Goal: Task Accomplishment & Management: Manage account settings

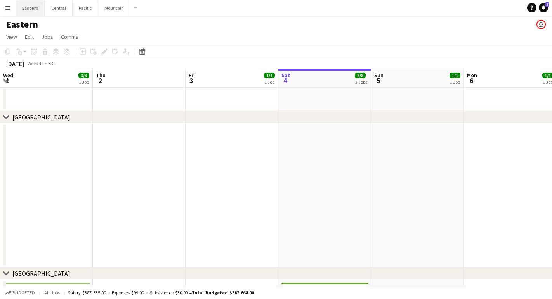
click at [26, 13] on button "Eastern Close" at bounding box center [30, 7] width 29 height 15
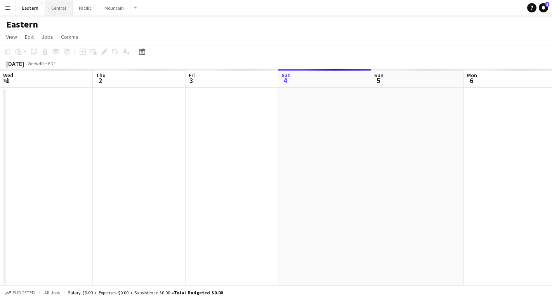
click at [56, 12] on button "Central Close" at bounding box center [59, 7] width 28 height 15
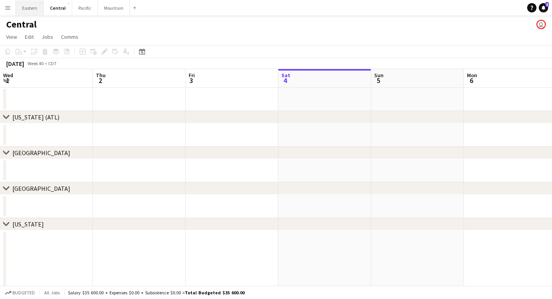
click at [28, 5] on button "Eastern Close" at bounding box center [30, 7] width 28 height 15
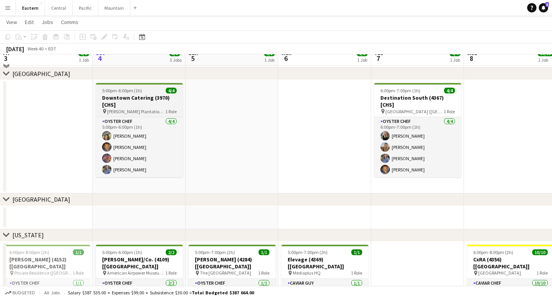
scroll to position [192, 0]
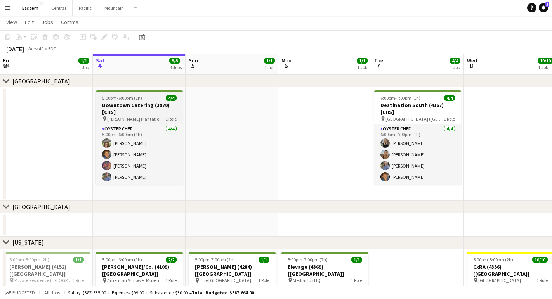
click at [150, 104] on h3 "Downtown Catering (3970) [CHS]" at bounding box center [139, 109] width 87 height 14
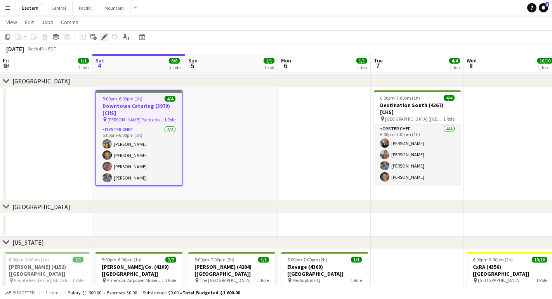
click at [106, 35] on icon at bounding box center [107, 35] width 2 height 2
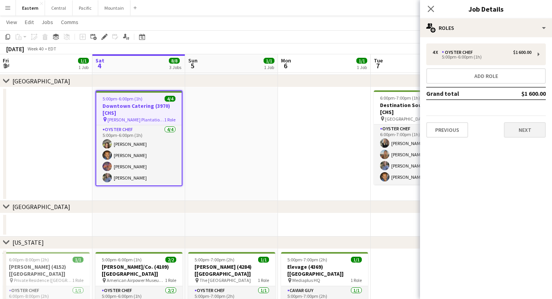
click at [524, 128] on button "Next" at bounding box center [525, 130] width 42 height 16
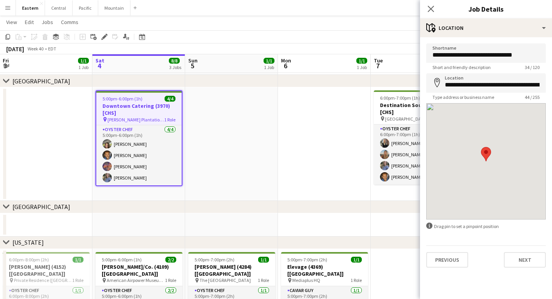
click at [536, 268] on div "**********" at bounding box center [486, 155] width 132 height 237
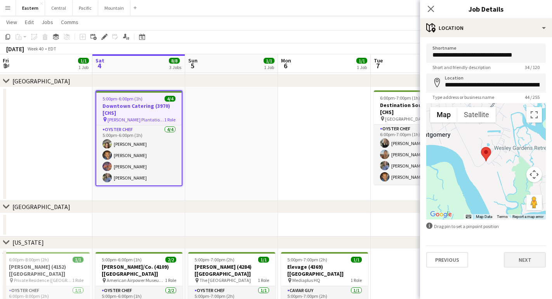
click at [535, 266] on button "Next" at bounding box center [525, 260] width 42 height 16
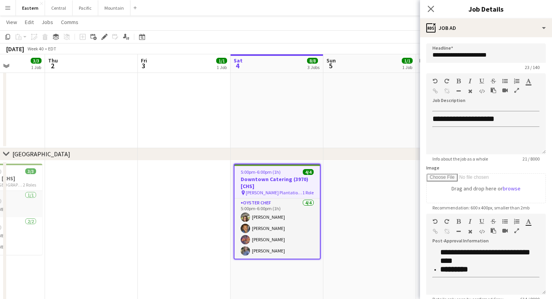
scroll to position [0, 232]
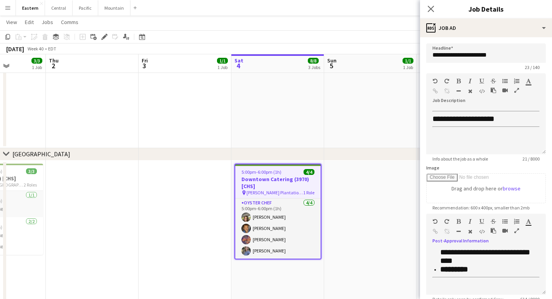
click at [518, 229] on icon "button" at bounding box center [516, 230] width 5 height 5
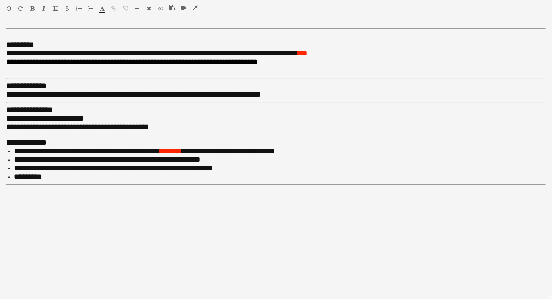
click at [193, 7] on icon "button" at bounding box center [195, 7] width 5 height 5
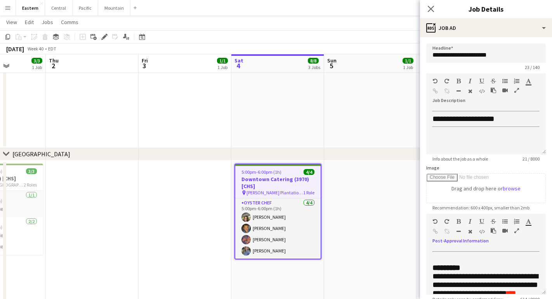
click at [516, 231] on icon "button" at bounding box center [516, 230] width 5 height 5
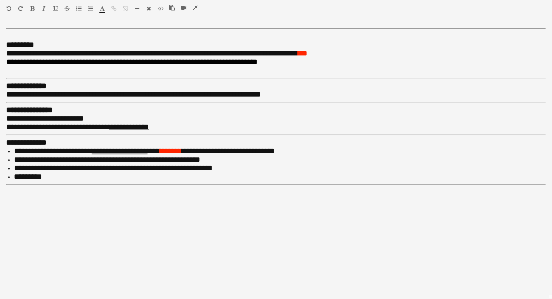
click at [194, 8] on icon "button" at bounding box center [195, 7] width 5 height 5
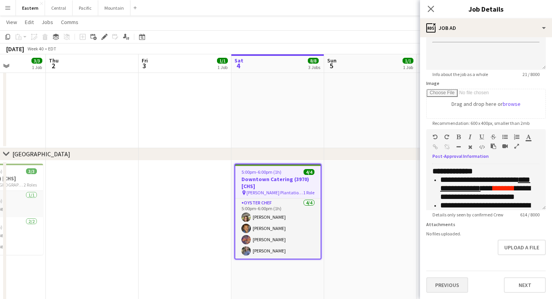
scroll to position [85, 0]
click at [341, 182] on app-date-cell at bounding box center [370, 233] width 93 height 144
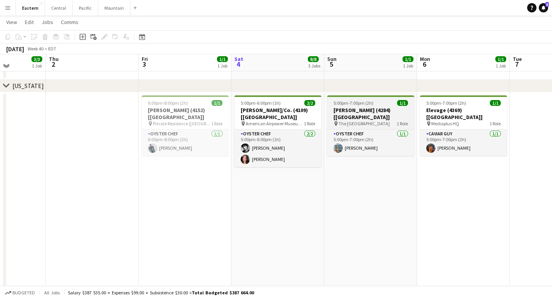
scroll to position [450, 0]
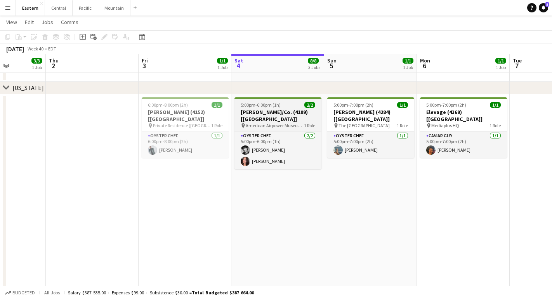
click at [279, 113] on h3 "[PERSON_NAME]/Co. (4109) [[GEOGRAPHIC_DATA]]" at bounding box center [277, 116] width 87 height 14
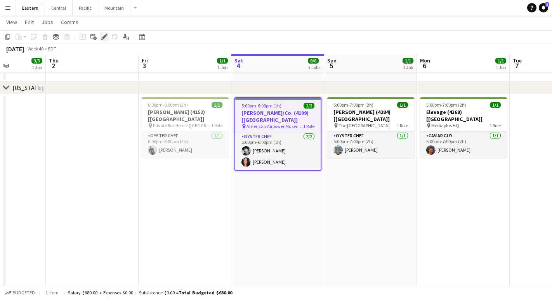
click at [104, 40] on icon "Edit" at bounding box center [104, 37] width 6 height 6
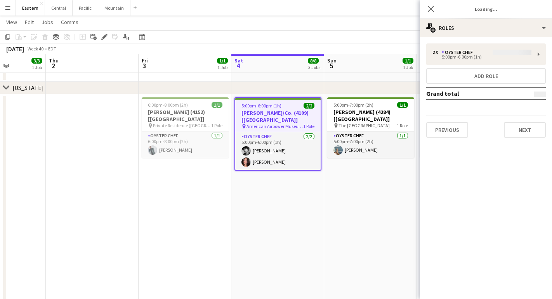
type input "**********"
click at [531, 128] on button "Next" at bounding box center [525, 130] width 42 height 16
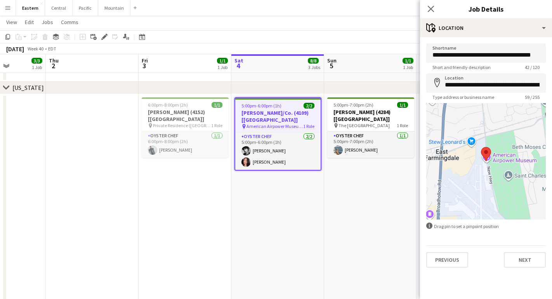
click at [526, 270] on div "**********" at bounding box center [486, 155] width 132 height 237
click at [526, 262] on button "Next" at bounding box center [525, 260] width 42 height 16
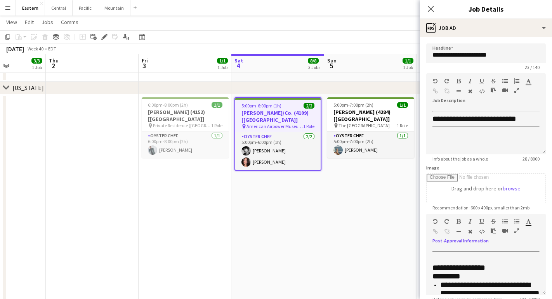
click at [515, 231] on icon "button" at bounding box center [516, 230] width 5 height 5
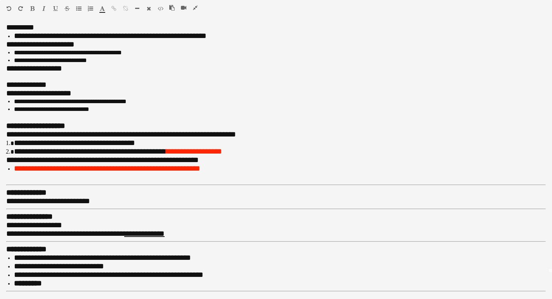
scroll to position [26, 0]
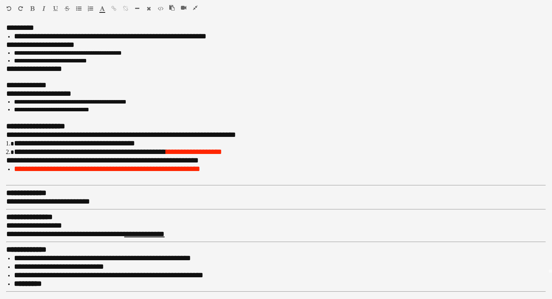
click at [196, 8] on icon "button" at bounding box center [195, 7] width 5 height 5
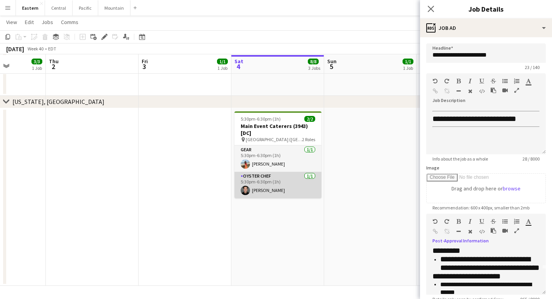
scroll to position [807, 0]
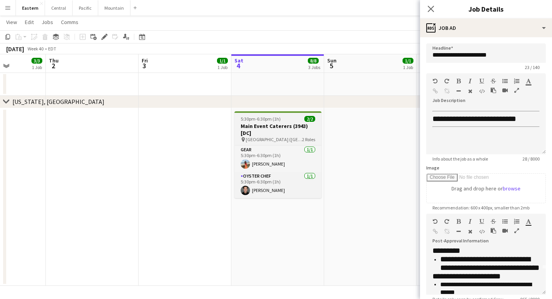
click at [275, 128] on h3 "Main Event Caterers (3943) [DC]" at bounding box center [277, 130] width 87 height 14
type input "**********"
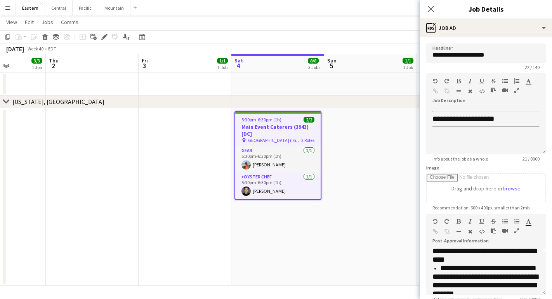
scroll to position [41, 0]
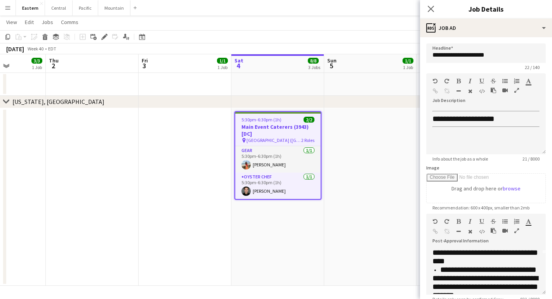
click at [516, 230] on icon "button" at bounding box center [516, 230] width 5 height 5
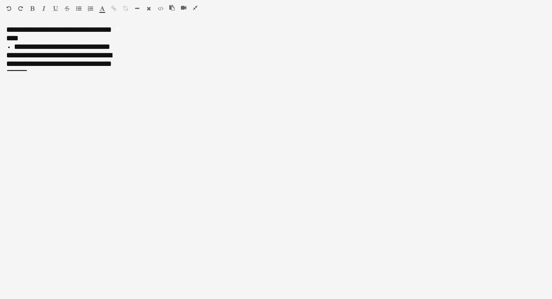
scroll to position [0, 0]
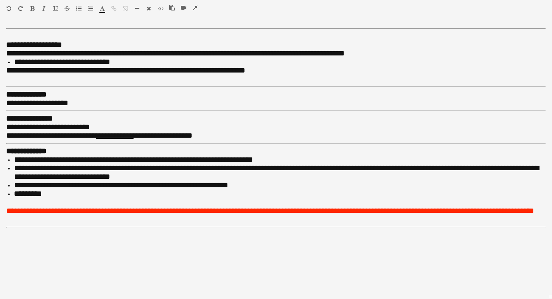
click at [196, 8] on icon "button" at bounding box center [195, 7] width 5 height 5
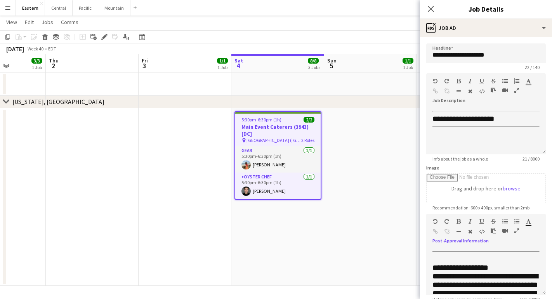
click at [516, 231] on icon "button" at bounding box center [516, 230] width 5 height 5
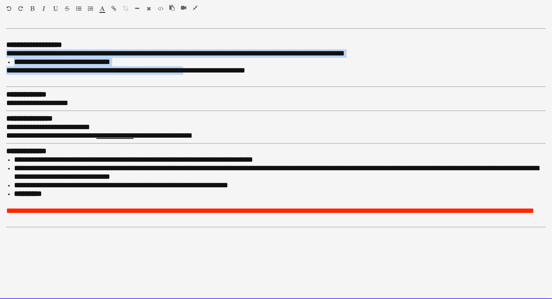
drag, startPoint x: 8, startPoint y: 48, endPoint x: 194, endPoint y: 71, distance: 187.3
click at [194, 71] on div "**********" at bounding box center [275, 58] width 539 height 34
click at [100, 63] on span "**********" at bounding box center [62, 62] width 96 height 8
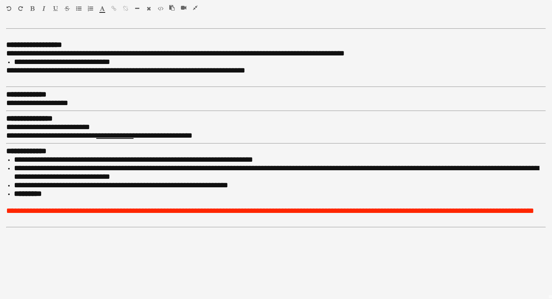
click at [195, 10] on icon "button" at bounding box center [195, 7] width 5 height 5
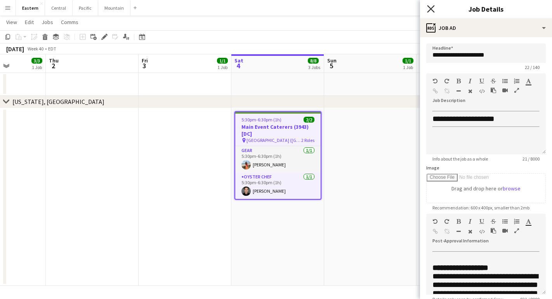
click at [428, 9] on icon "Close pop-in" at bounding box center [430, 8] width 7 height 7
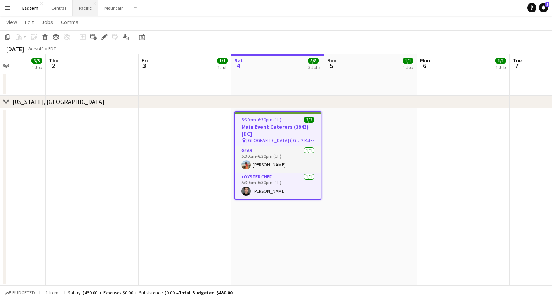
click at [79, 10] on button "Pacific Close" at bounding box center [86, 7] width 26 height 15
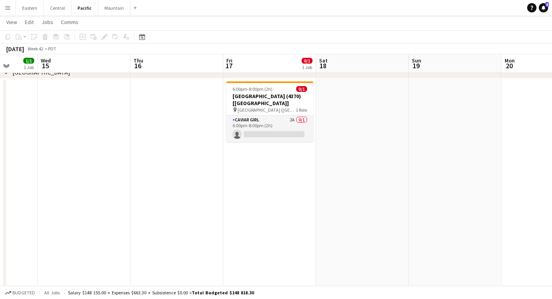
scroll to position [0, 243]
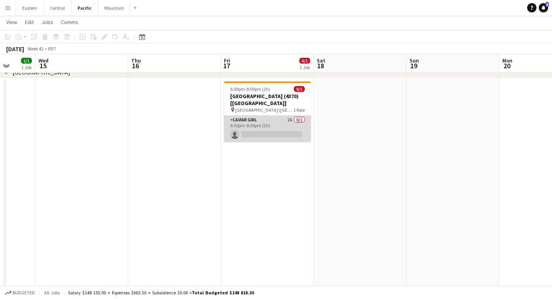
click at [260, 122] on app-card-role "Caviar Girl 2A 0/1 6:00pm-8:00pm (2h) single-neutral-actions" at bounding box center [267, 129] width 87 height 26
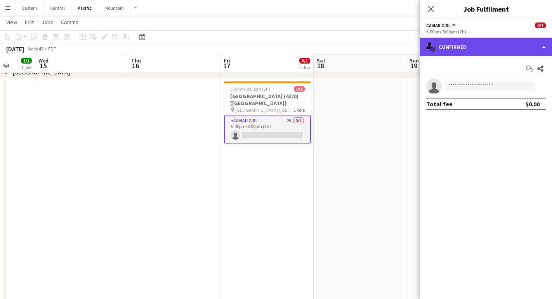
click at [496, 47] on div "single-neutral-actions-check-2 Confirmed" at bounding box center [486, 47] width 132 height 19
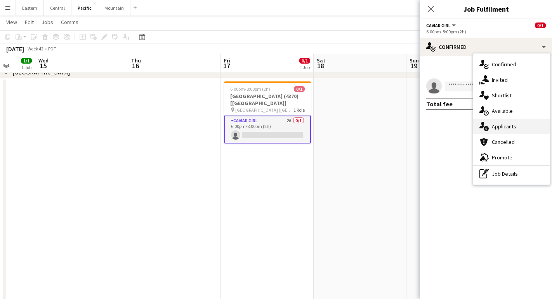
click at [496, 127] on span "Applicants" at bounding box center [504, 126] width 24 height 7
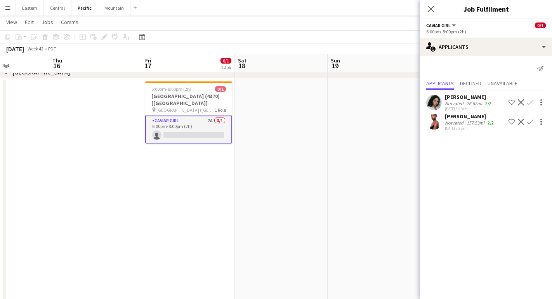
scroll to position [0, 208]
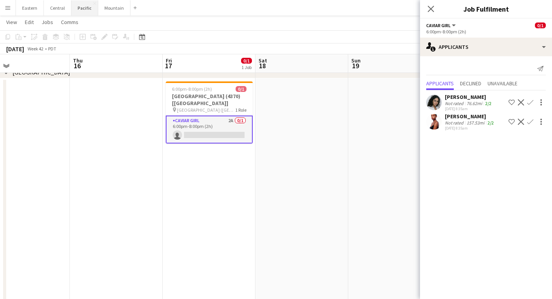
click at [83, 11] on button "Pacific Close" at bounding box center [84, 7] width 27 height 15
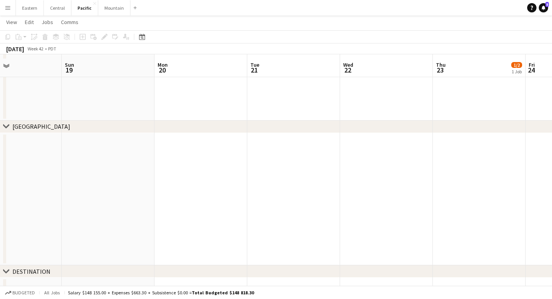
scroll to position [281, 0]
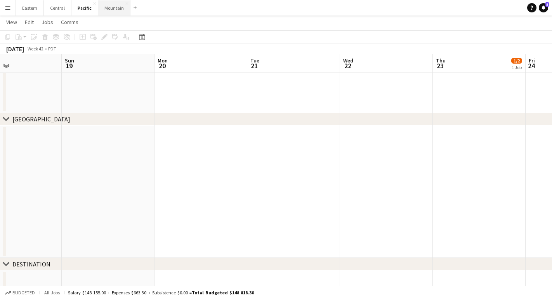
click at [111, 12] on button "Mountain Close" at bounding box center [114, 7] width 32 height 15
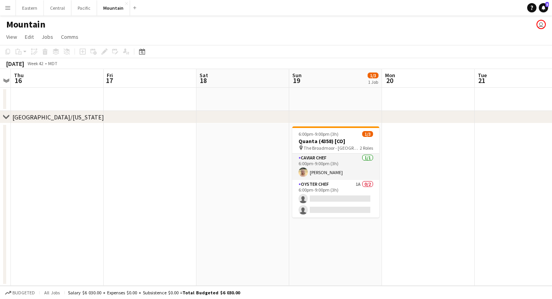
scroll to position [0, 312]
